Goal: Information Seeking & Learning: Check status

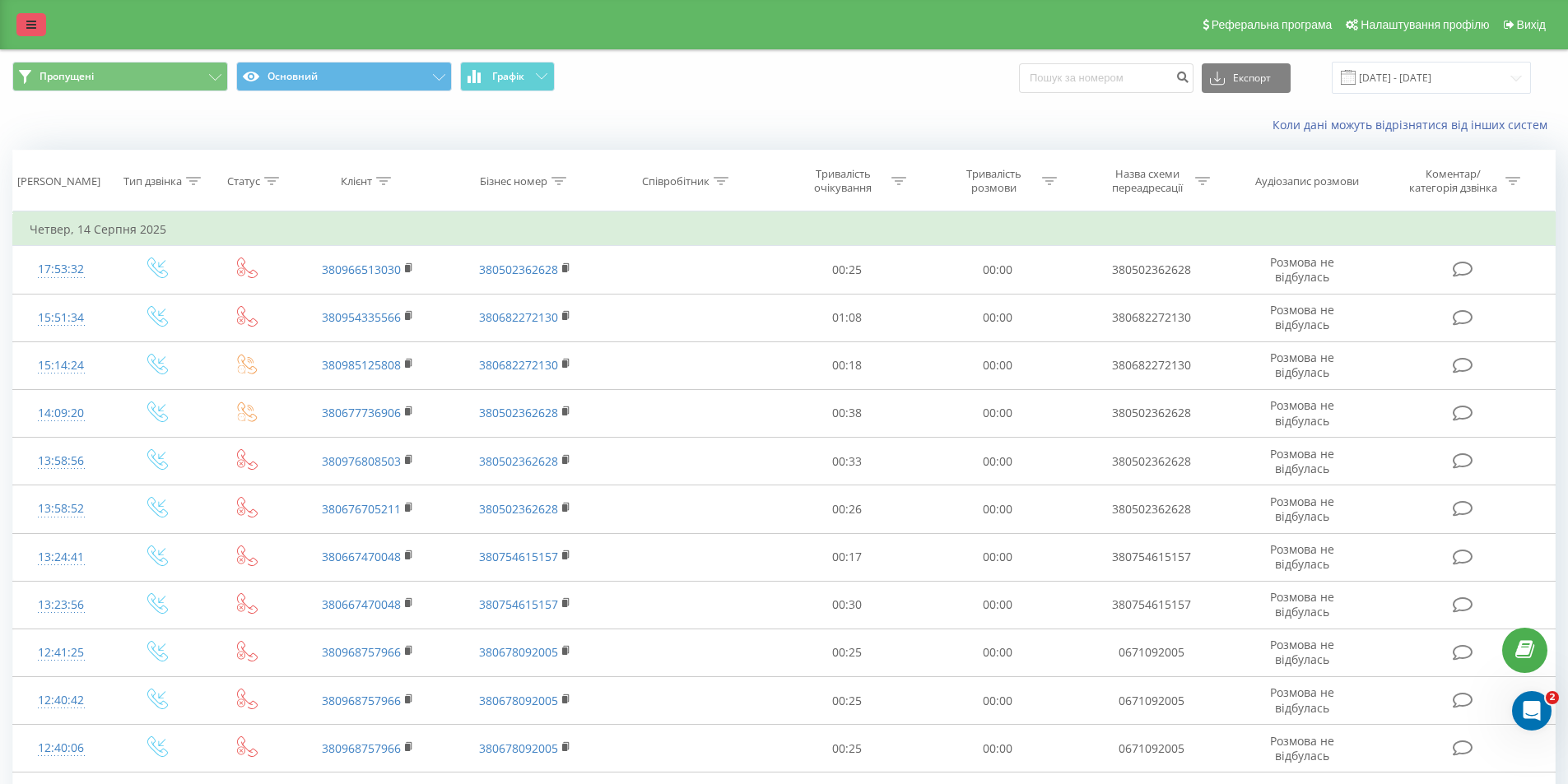
click at [38, 27] on link at bounding box center [32, 24] width 30 height 23
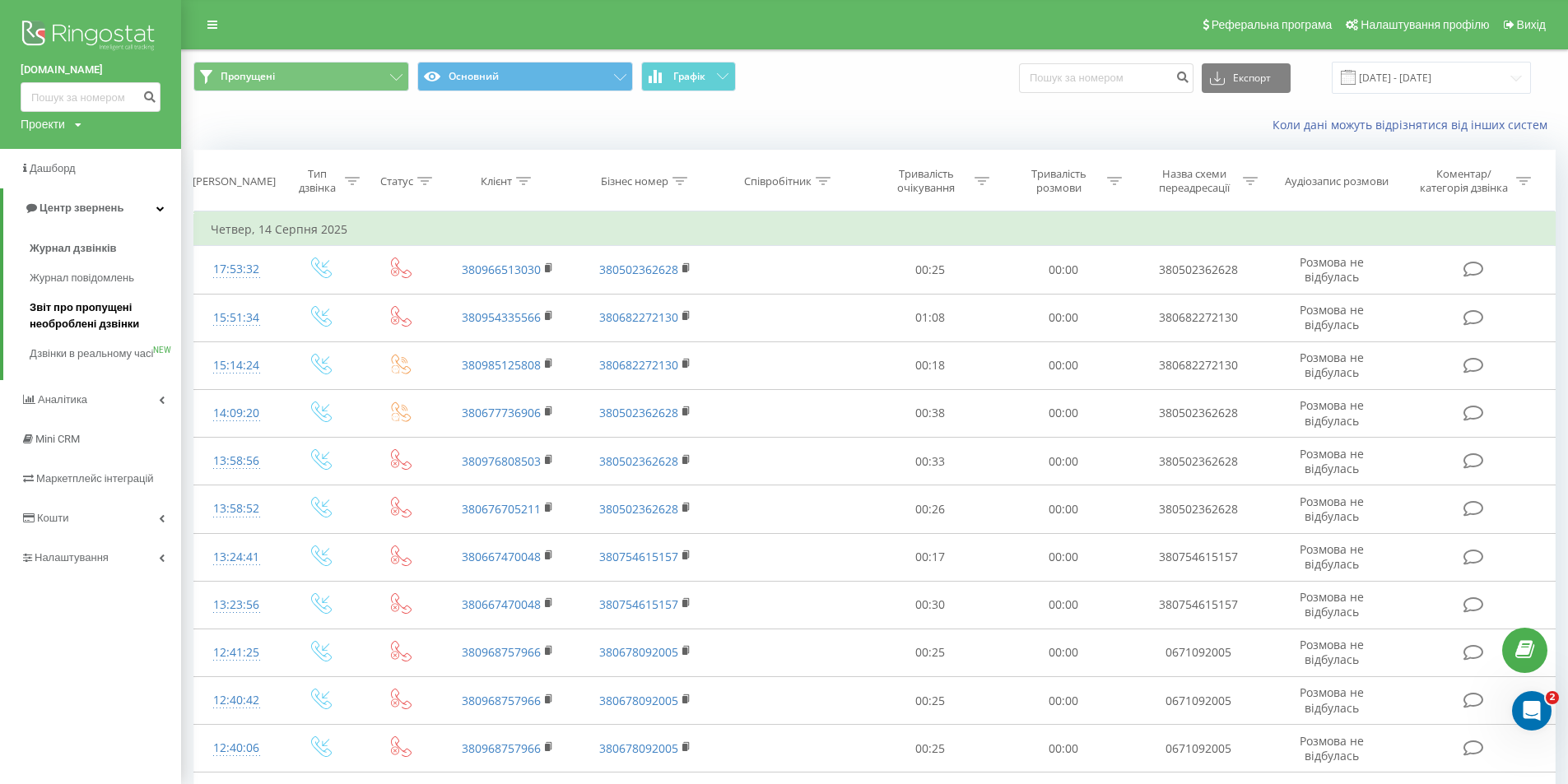
click at [104, 315] on span "Звіт про пропущені необроблені дзвінки" at bounding box center [102, 315] width 144 height 33
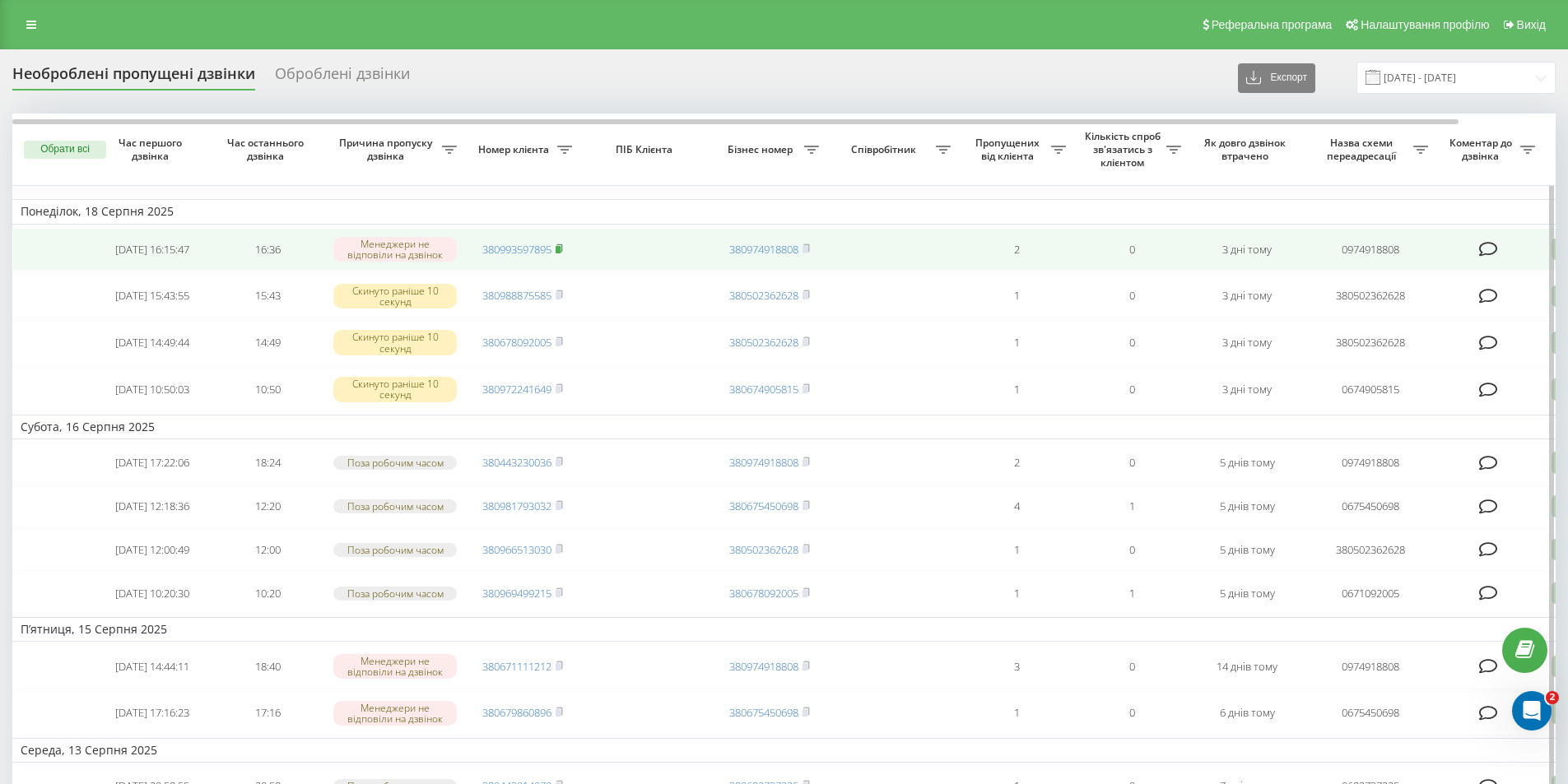
click at [560, 248] on rect at bounding box center [558, 249] width 5 height 7
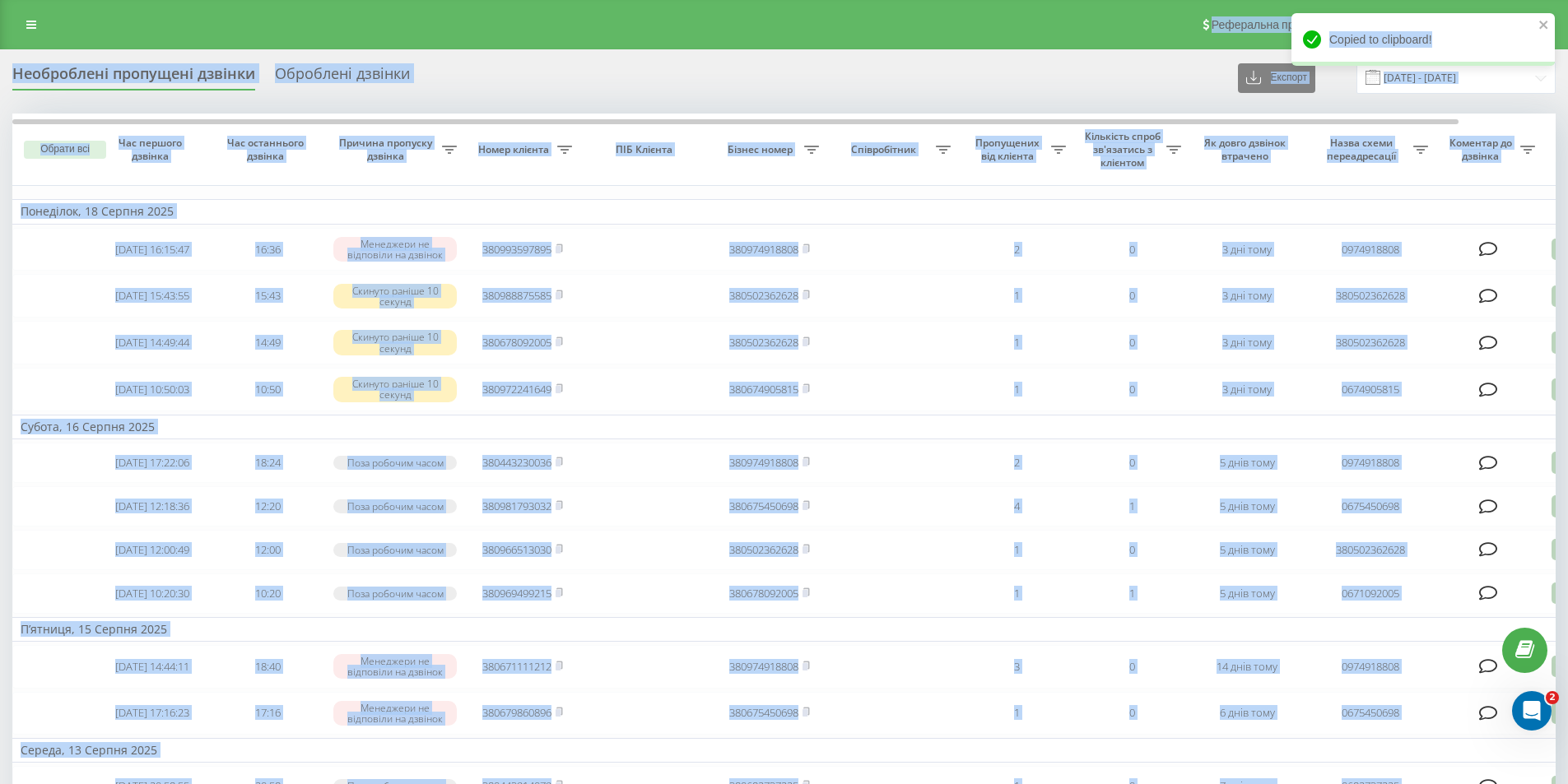
drag, startPoint x: 1443, startPoint y: 33, endPoint x: 1055, endPoint y: 13, distance: 388.5
click at [1067, 9] on div "[DOMAIN_NAME] Проекти [DOMAIN_NAME] Дашборд Центр звернень Журнал дзвінків Журн…" at bounding box center [784, 392] width 1568 height 784
click at [926, 71] on div "Необроблені пропущені дзвінки Оброблені дзвінки Експорт .csv .xlsx [DATE] - [DA…" at bounding box center [783, 78] width 1543 height 32
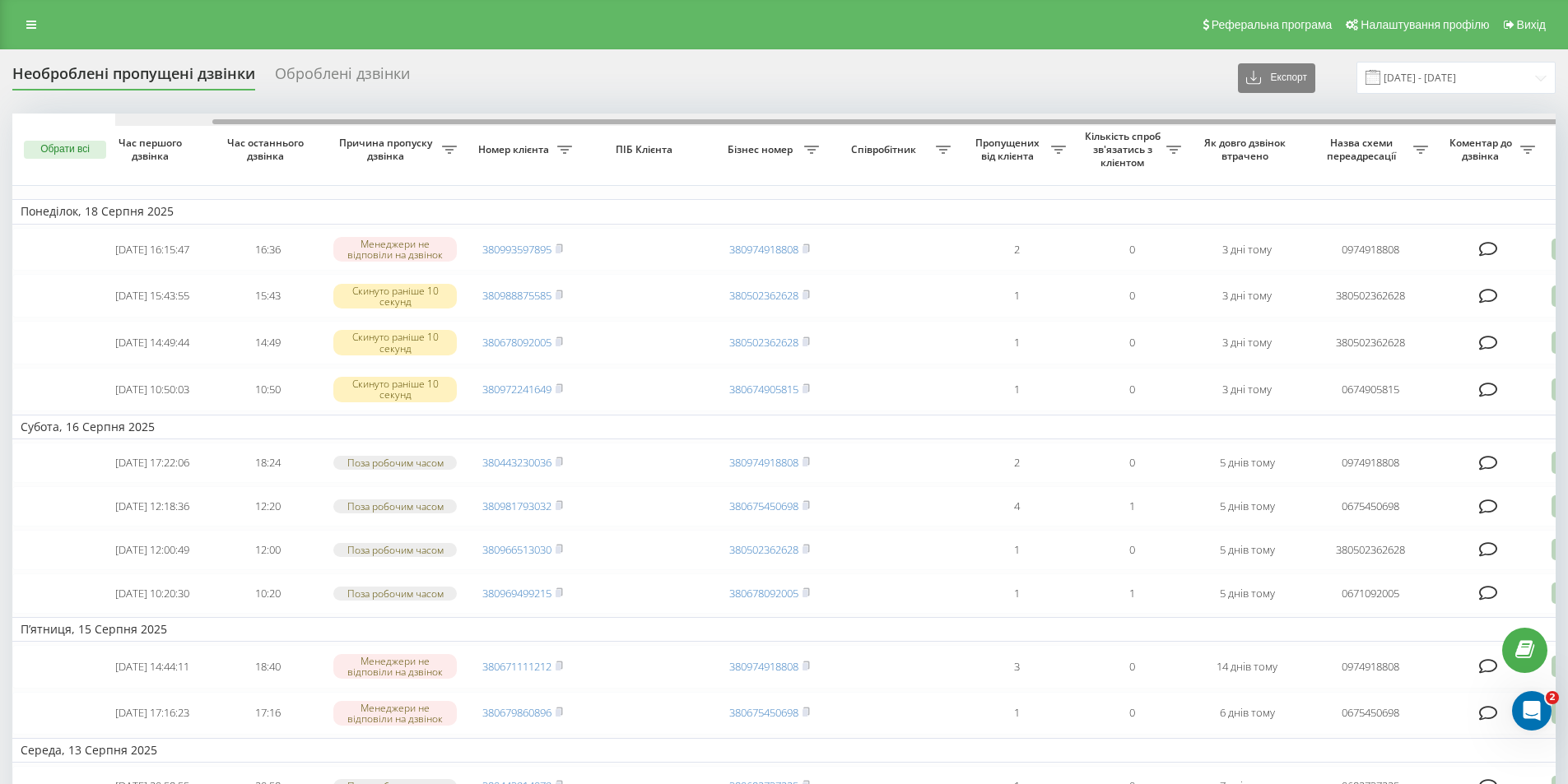
scroll to position [0, 103]
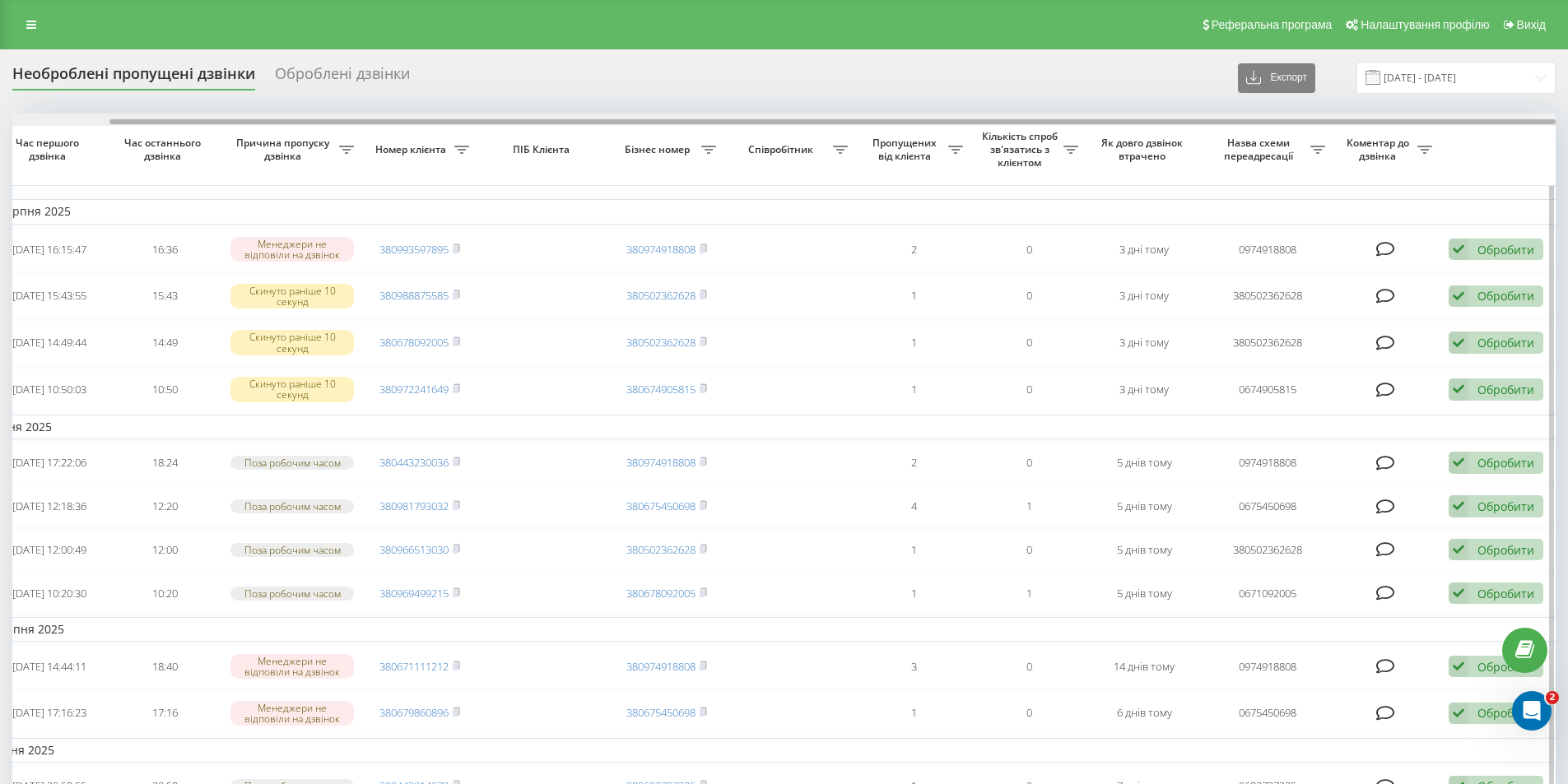
drag, startPoint x: 879, startPoint y: 125, endPoint x: 1048, endPoint y: 125, distance: 169.0
click at [1040, 123] on div at bounding box center [783, 120] width 1543 height 12
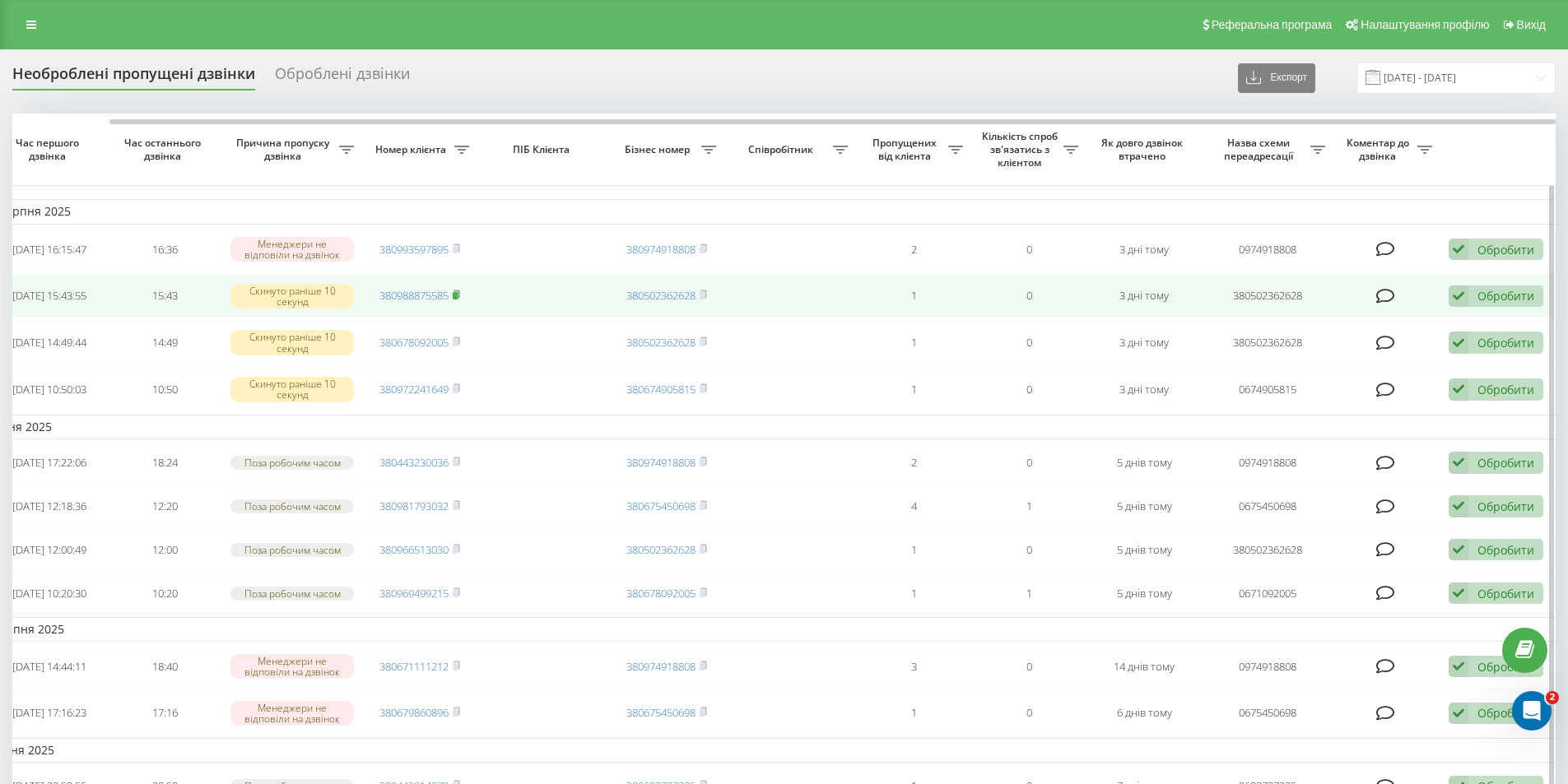
click at [458, 299] on rect at bounding box center [455, 295] width 5 height 7
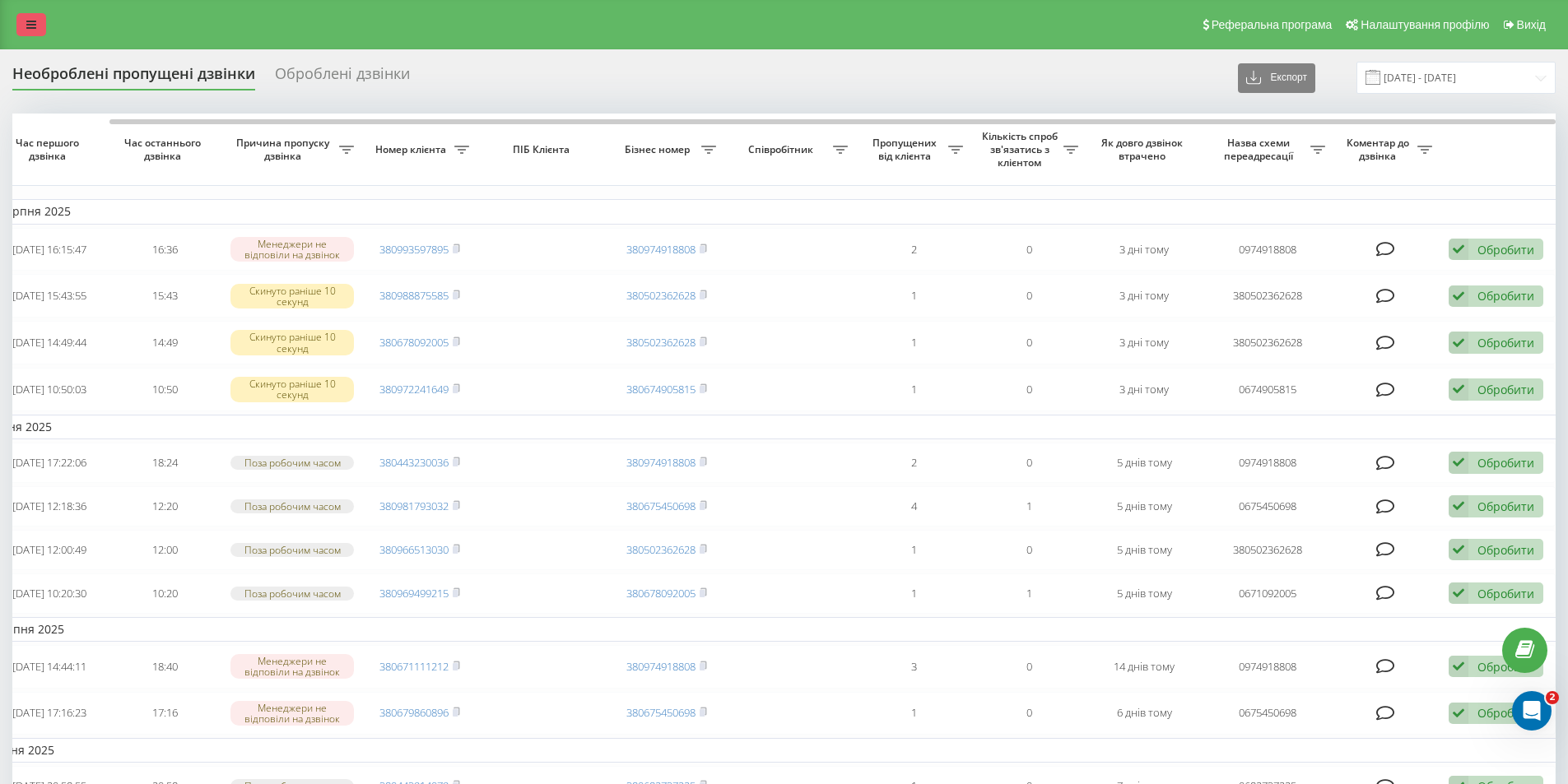
click at [31, 26] on icon at bounding box center [31, 25] width 10 height 12
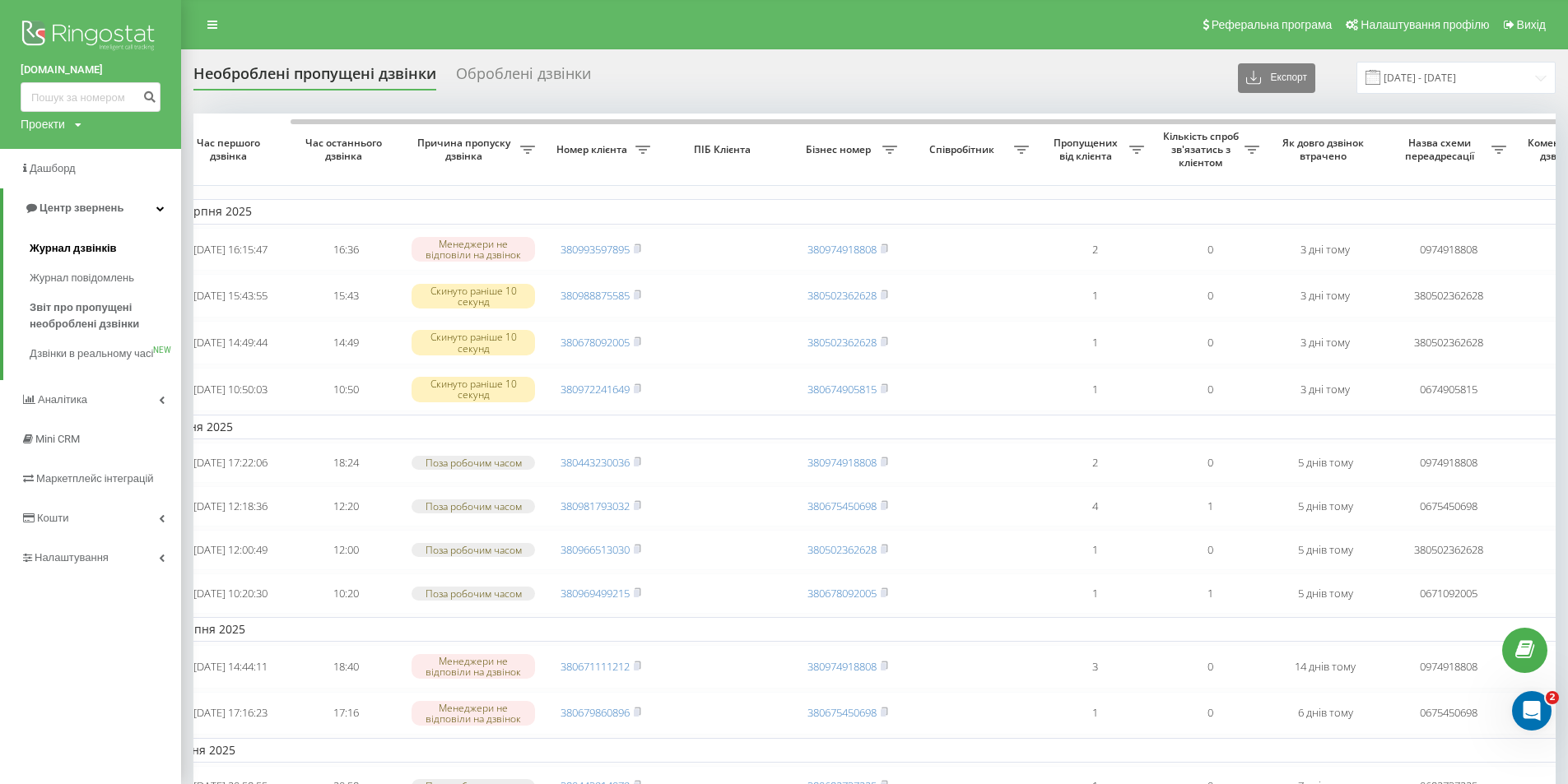
click at [87, 245] on span "Журнал дзвінків" at bounding box center [73, 248] width 87 height 17
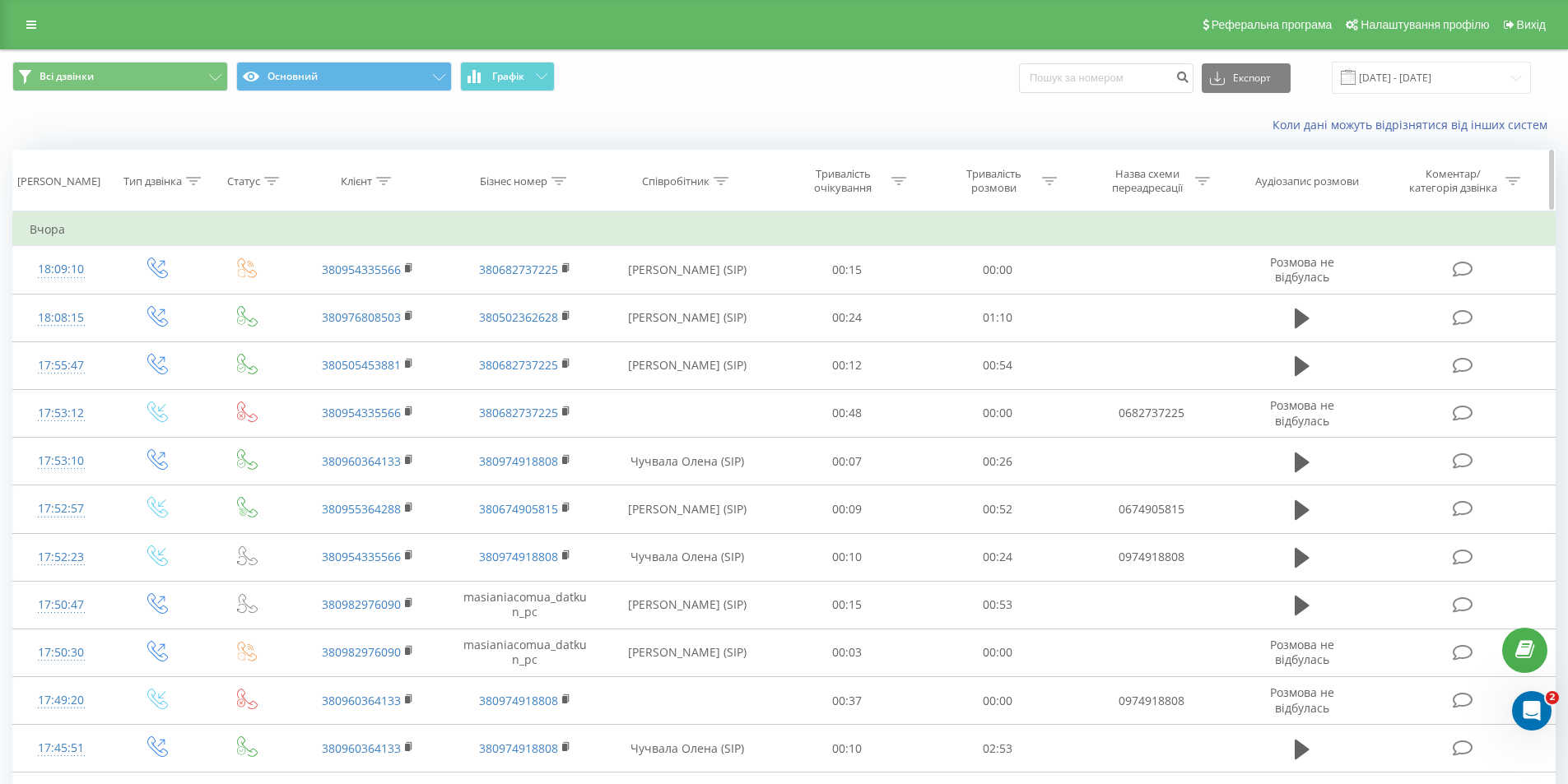
click at [58, 176] on div "Дата дзвінка" at bounding box center [58, 182] width 83 height 14
click at [183, 75] on button "Всі дзвінки" at bounding box center [120, 77] width 215 height 30
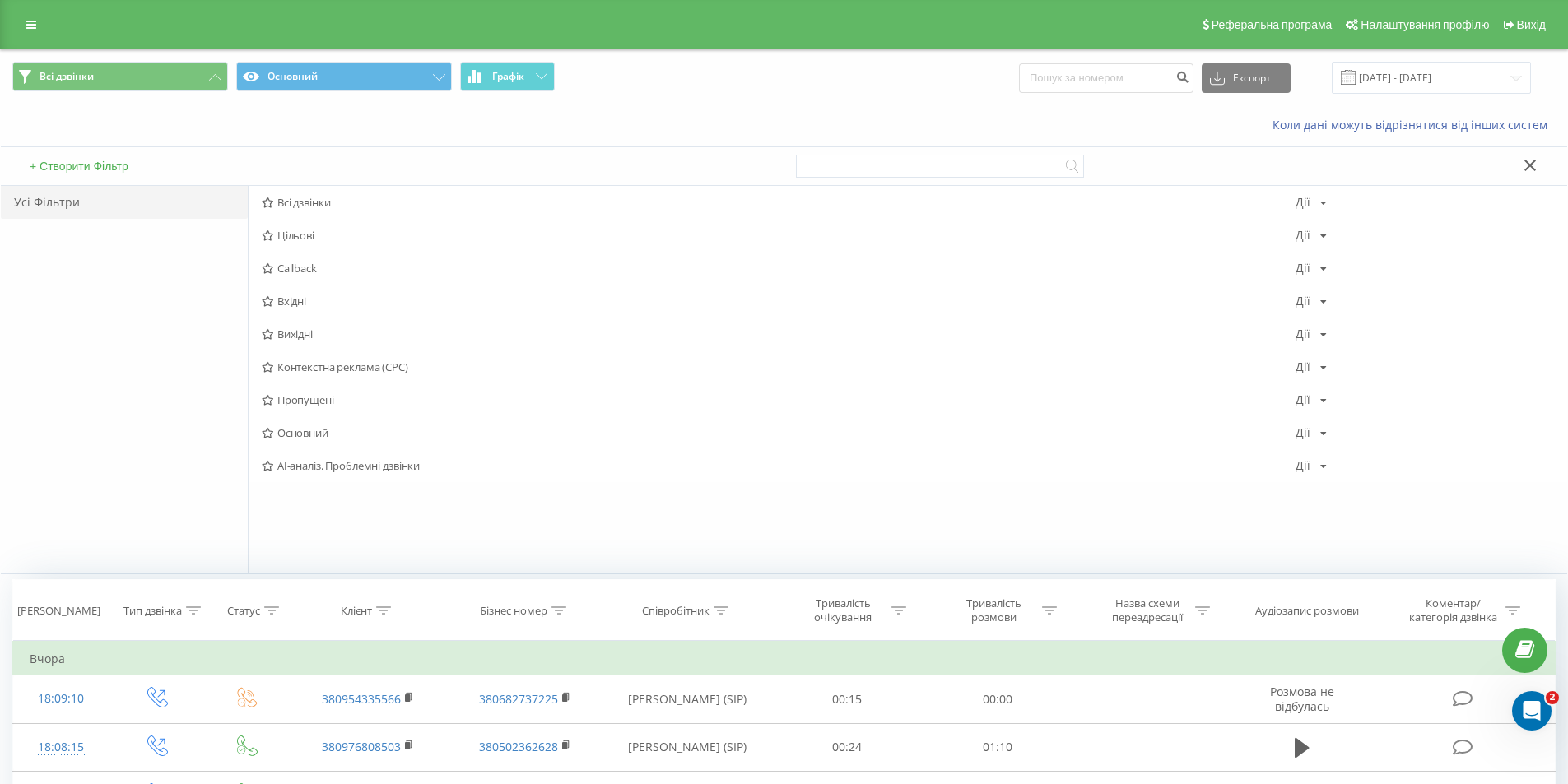
click at [47, 198] on div "Усі Фільтри" at bounding box center [125, 201] width 247 height 33
click at [149, 75] on button "Всі дзвінки" at bounding box center [120, 77] width 215 height 30
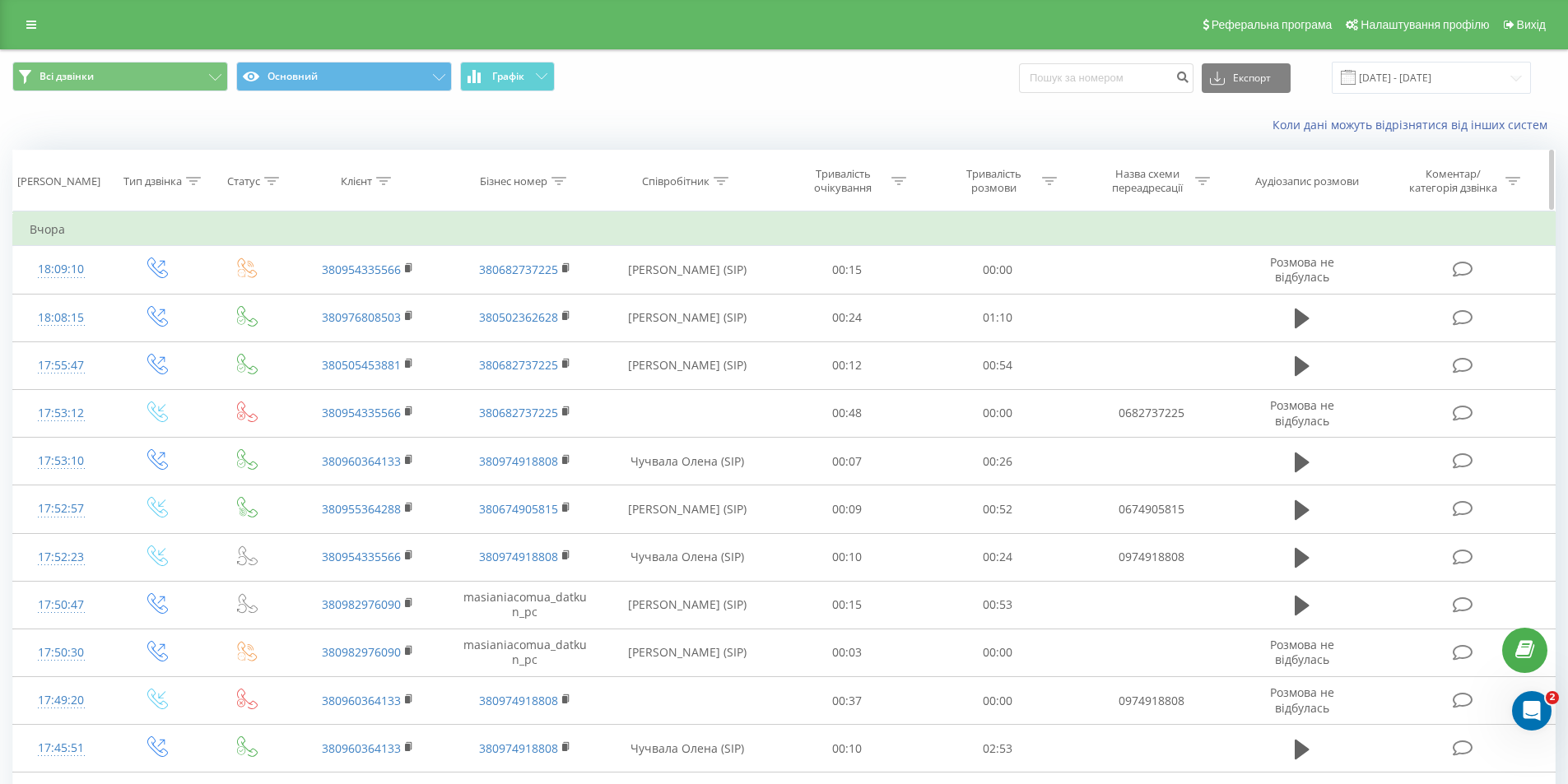
click at [715, 182] on icon at bounding box center [720, 181] width 15 height 8
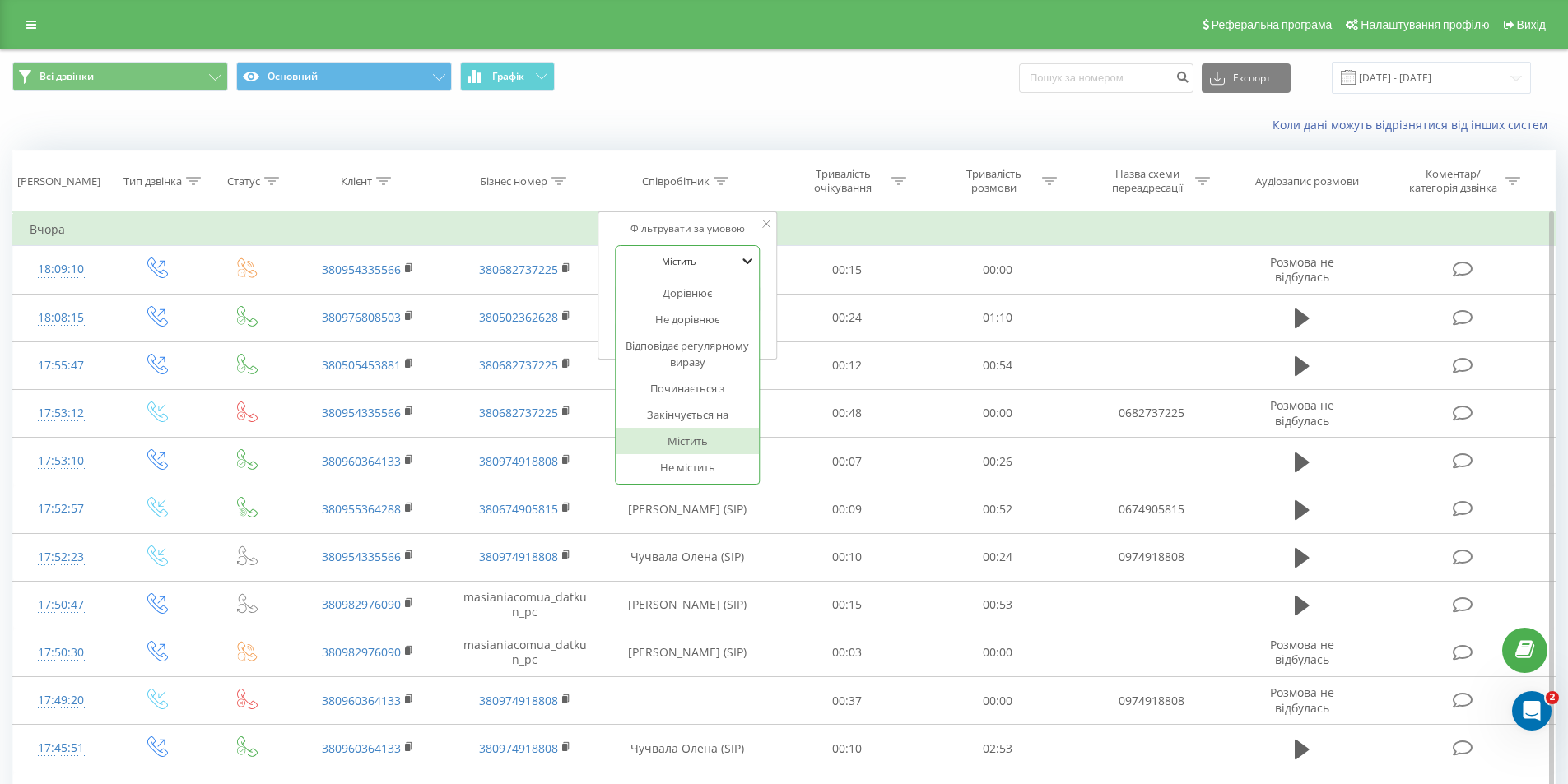
click at [749, 260] on icon at bounding box center [747, 260] width 17 height 17
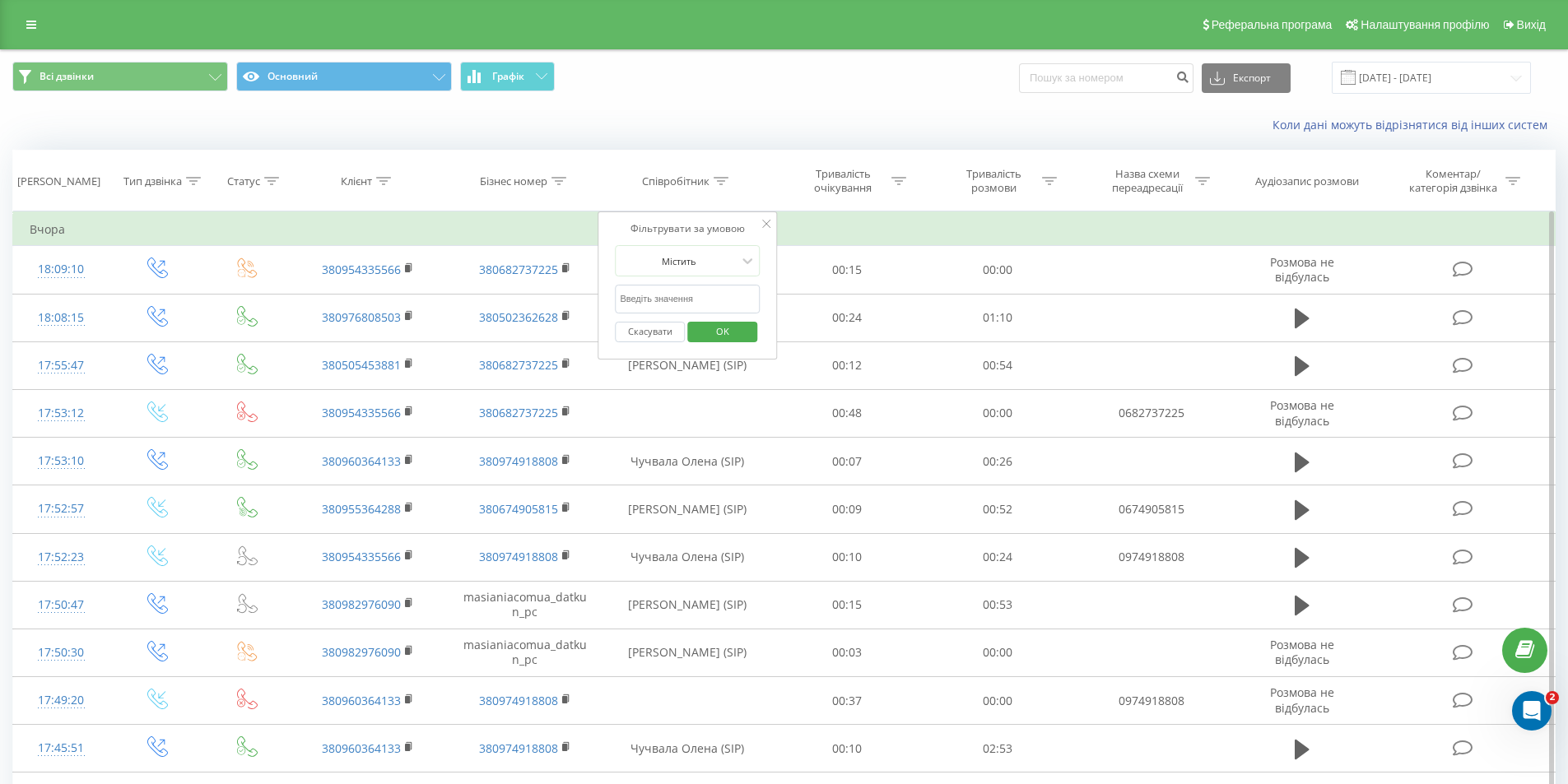
click at [851, 220] on td "Вчора" at bounding box center [784, 229] width 1542 height 33
click at [733, 297] on input "text" at bounding box center [686, 298] width 145 height 29
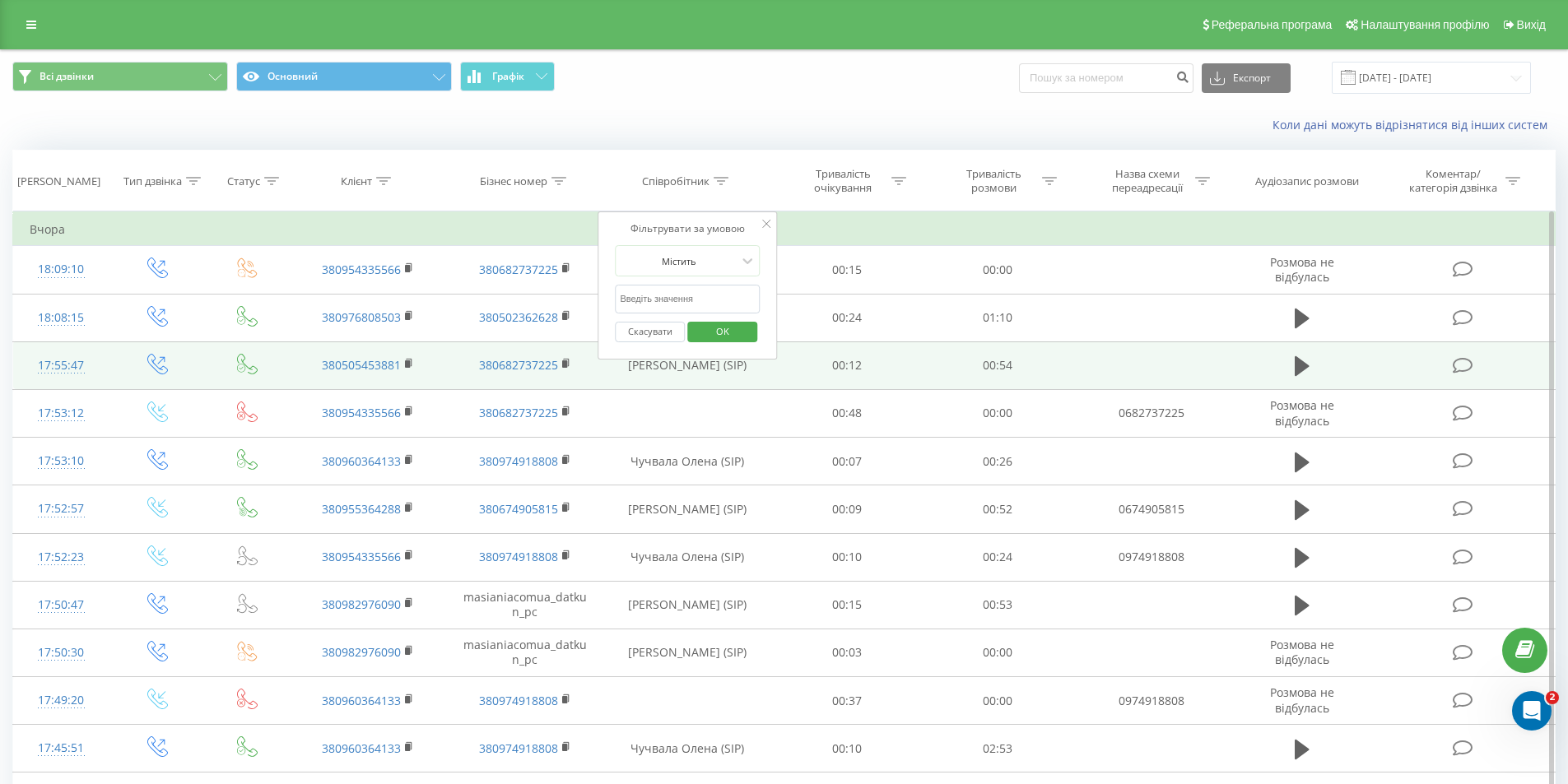
click at [667, 388] on td "Ручкан Максим (SIP)" at bounding box center [687, 365] width 169 height 48
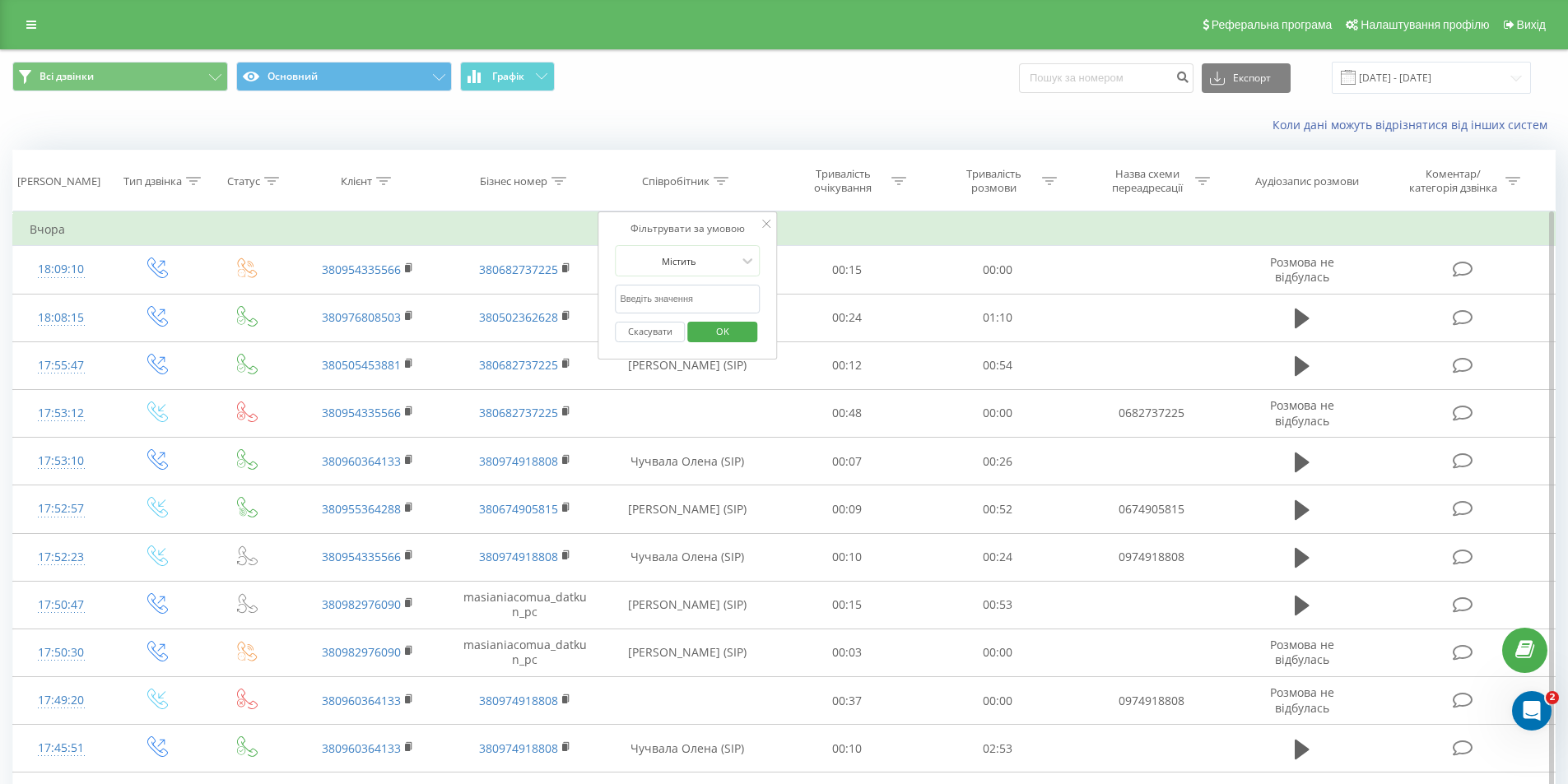
click at [733, 332] on span "OK" at bounding box center [722, 331] width 46 height 26
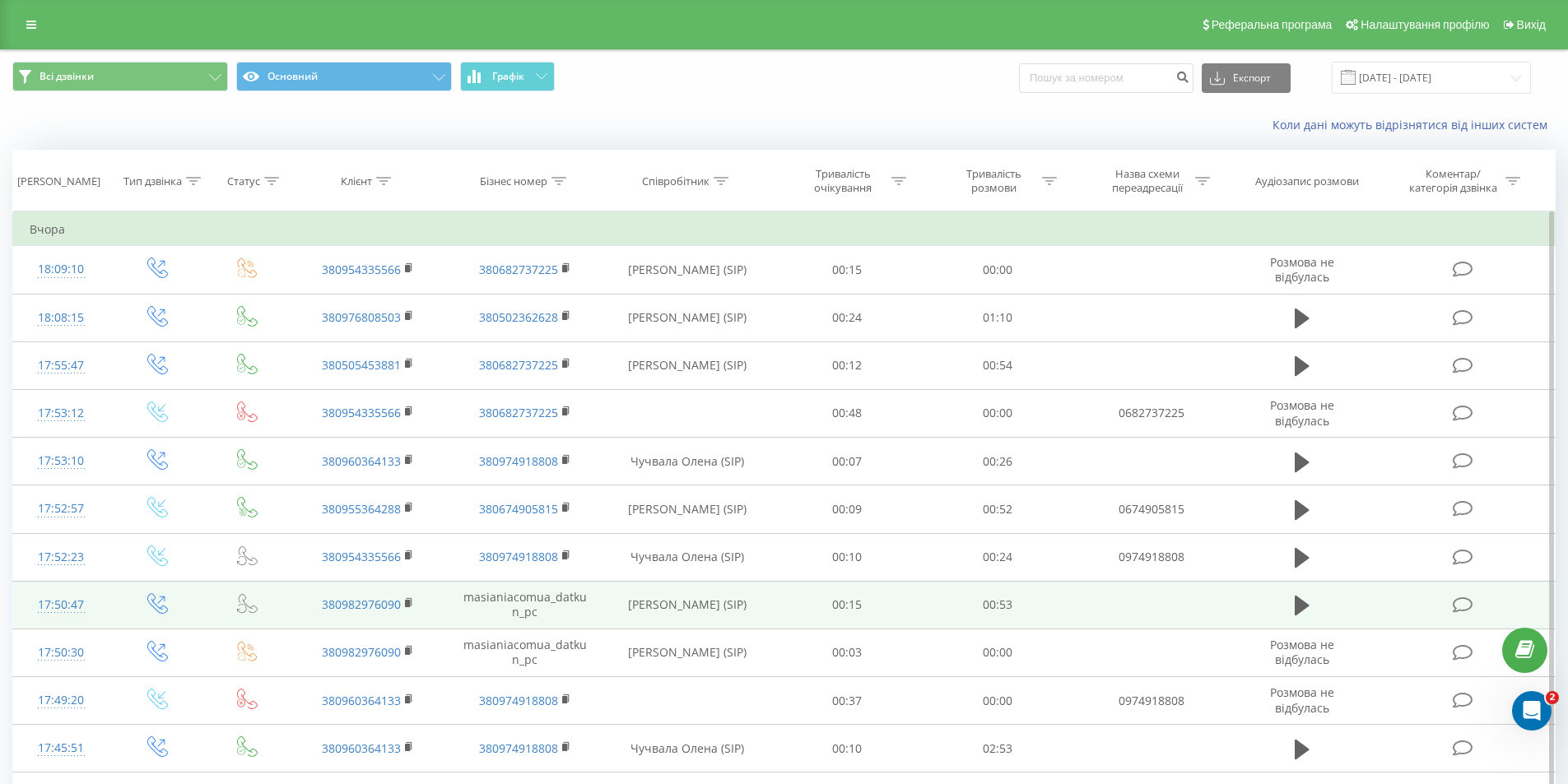
drag, startPoint x: 59, startPoint y: 614, endPoint x: 89, endPoint y: 614, distance: 30.0
click at [83, 616] on div "17:50:47" at bounding box center [62, 605] width 64 height 32
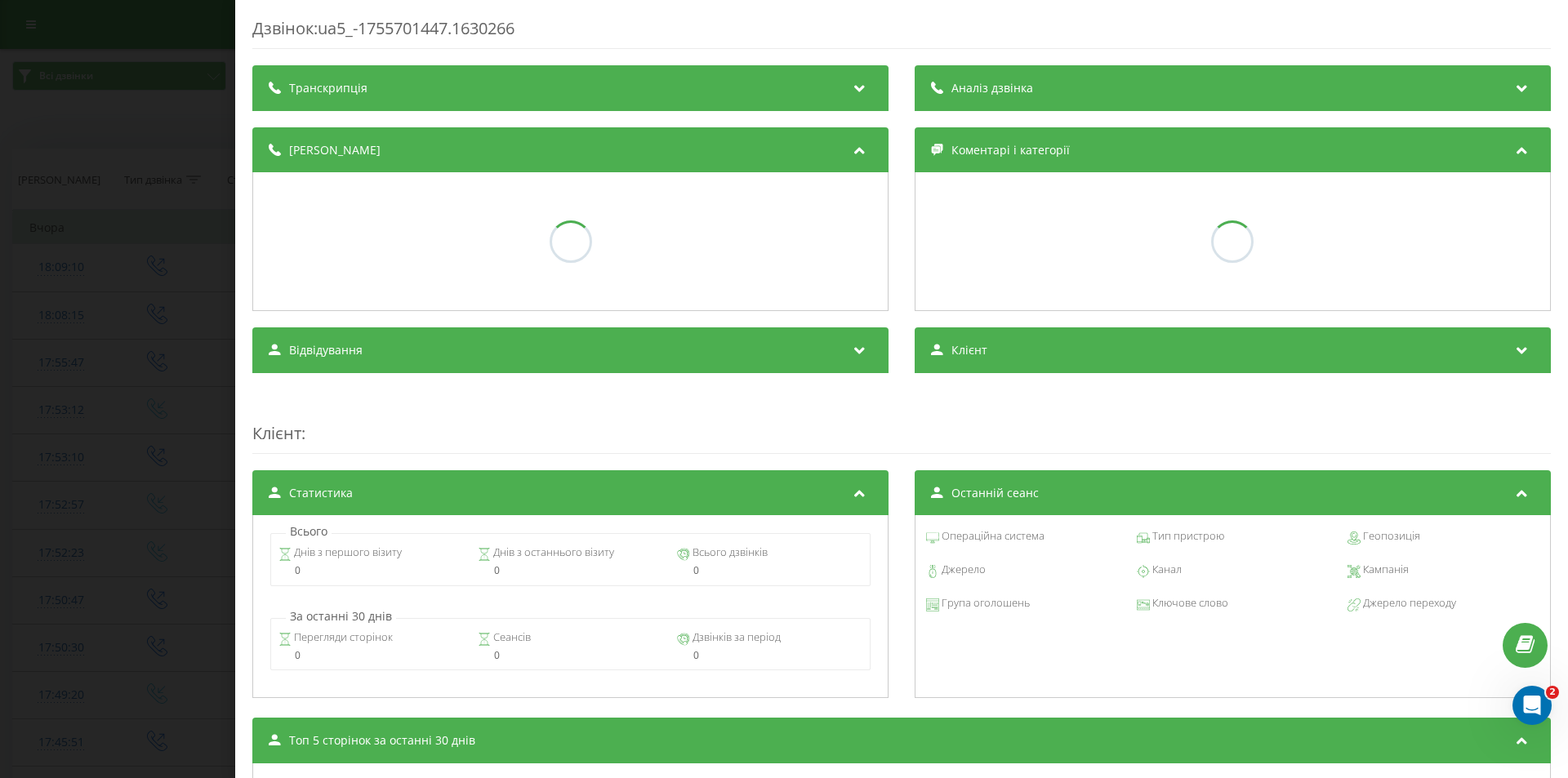
click at [47, 660] on div "Дзвінок : ua5_-1755701447.1630266 Транскрипція Аналіз дзвінка Деталі дзвінка Ко…" at bounding box center [784, 389] width 1568 height 778
